Goal: Use online tool/utility: Utilize a website feature to perform a specific function

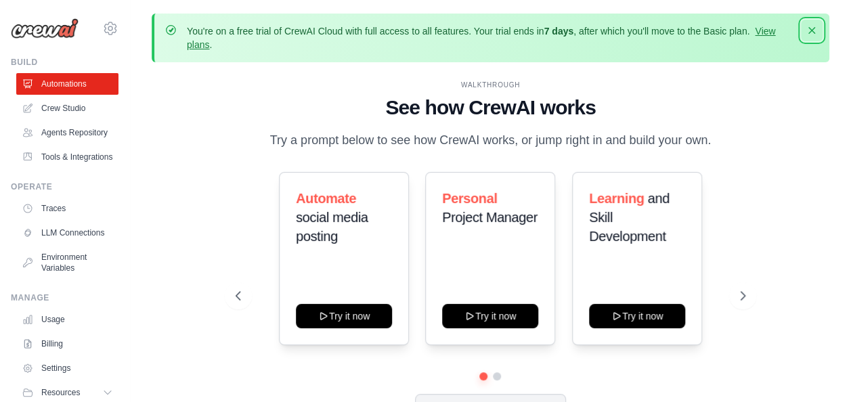
click at [810, 29] on icon "button" at bounding box center [812, 30] width 7 height 7
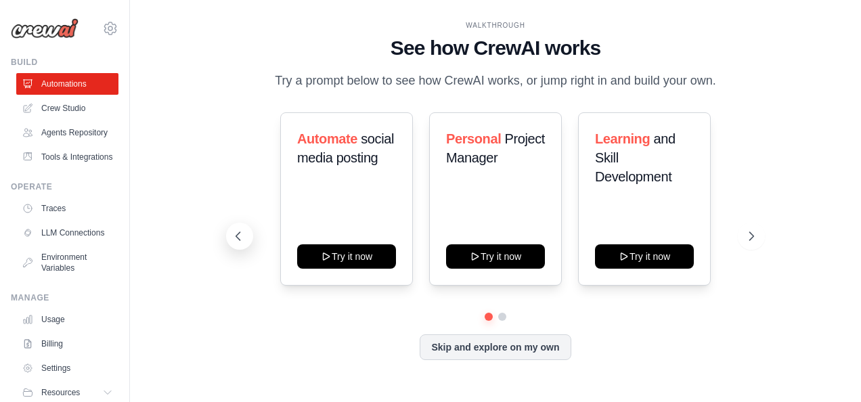
click at [238, 242] on icon at bounding box center [239, 237] width 14 height 14
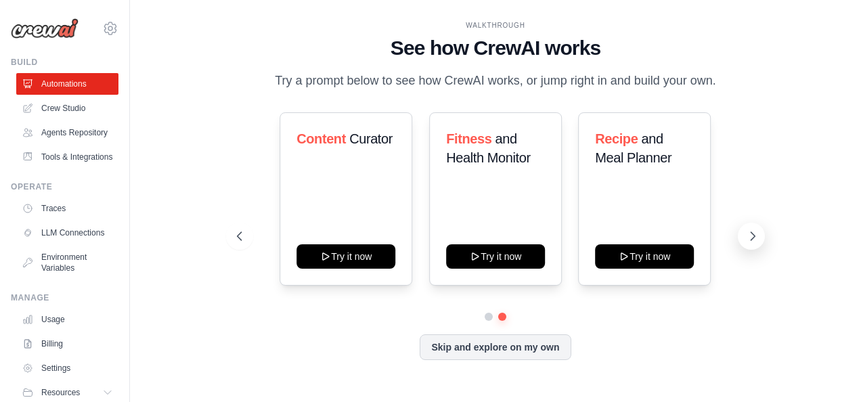
click at [754, 236] on icon at bounding box center [754, 236] width 4 height 8
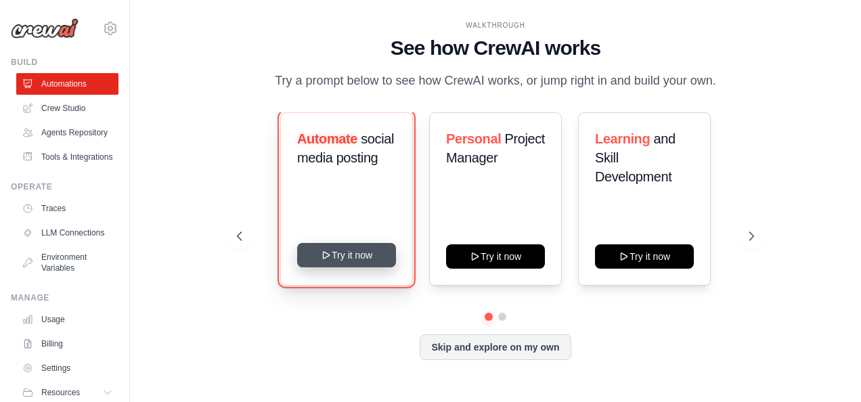
click at [352, 265] on button "Try it now" at bounding box center [346, 255] width 99 height 24
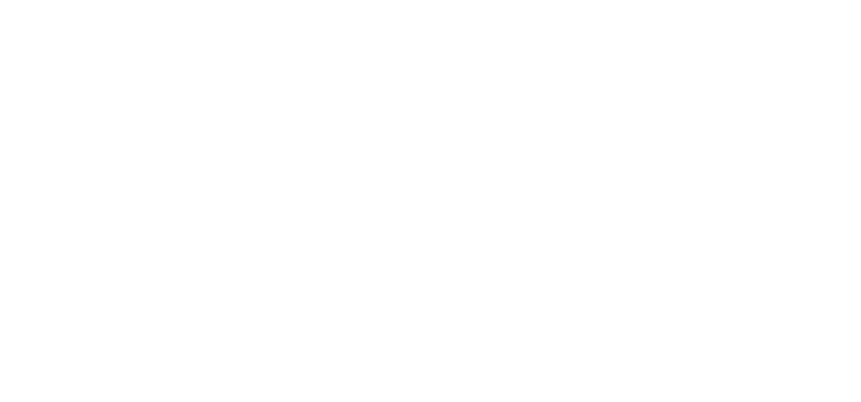
click at [231, 0] on html at bounding box center [430, 0] width 861 height 0
